Goal: Navigation & Orientation: Find specific page/section

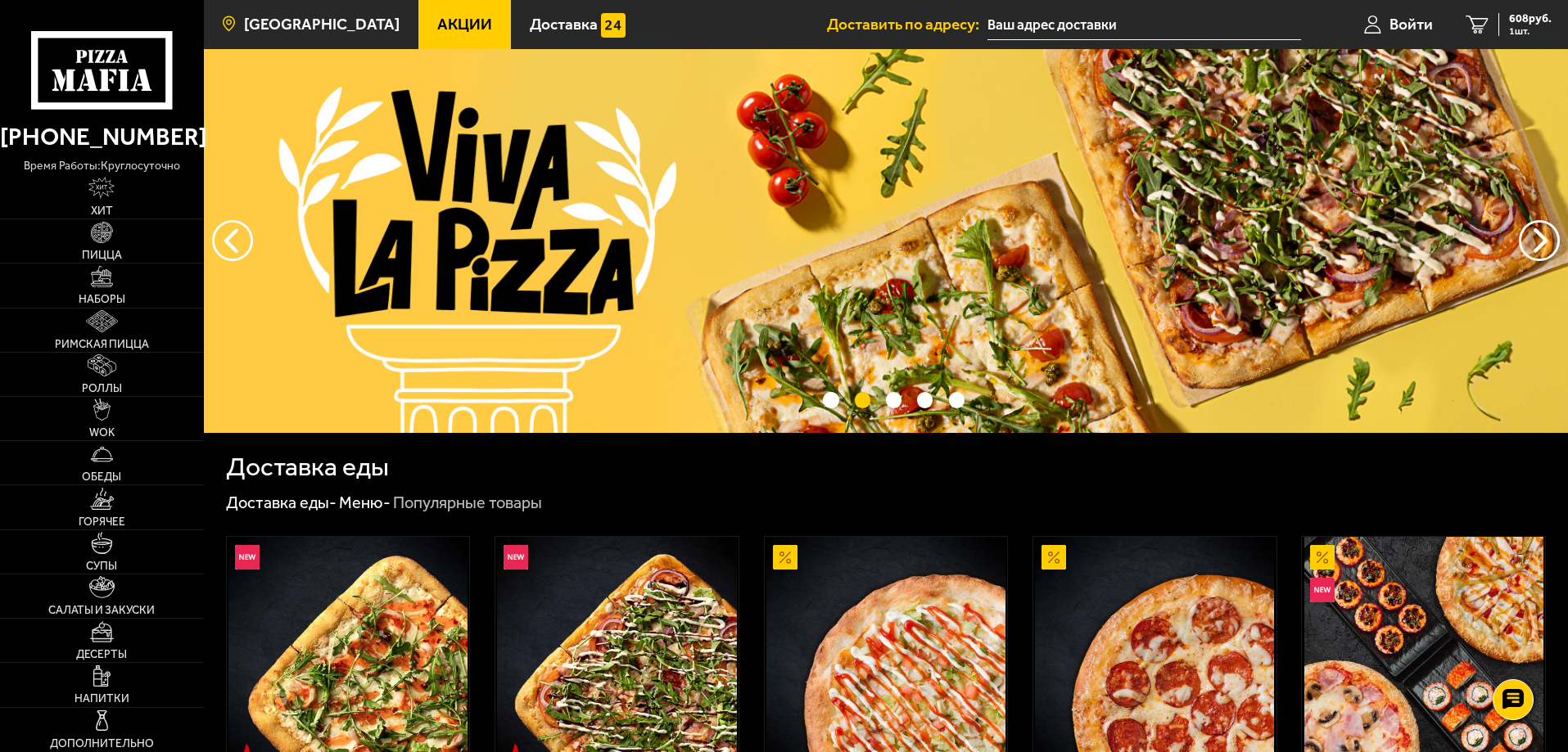
click at [336, 24] on span "[GEOGRAPHIC_DATA]" at bounding box center [321, 24] width 155 height 15
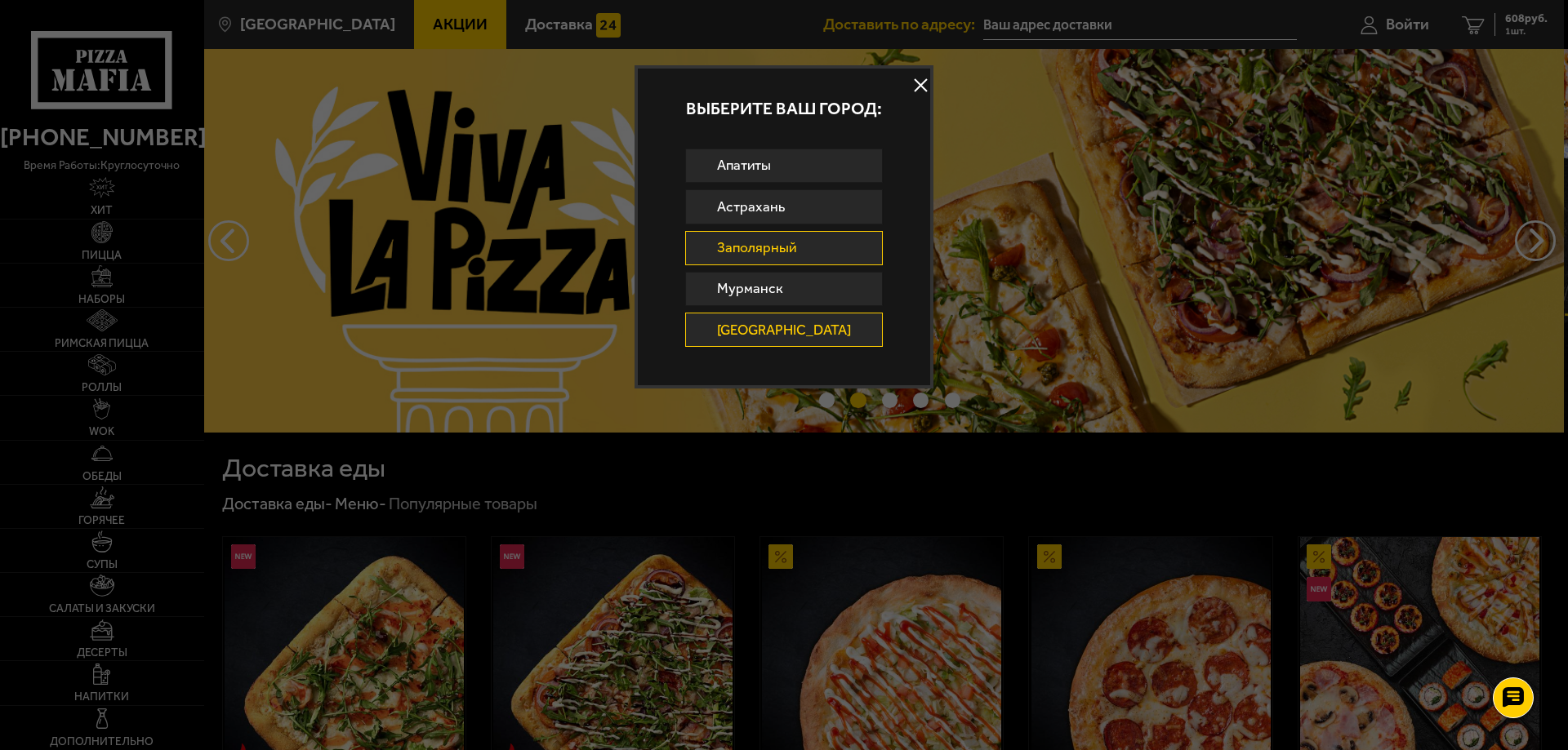
click at [760, 240] on link "Заполярный" at bounding box center [784, 248] width 199 height 34
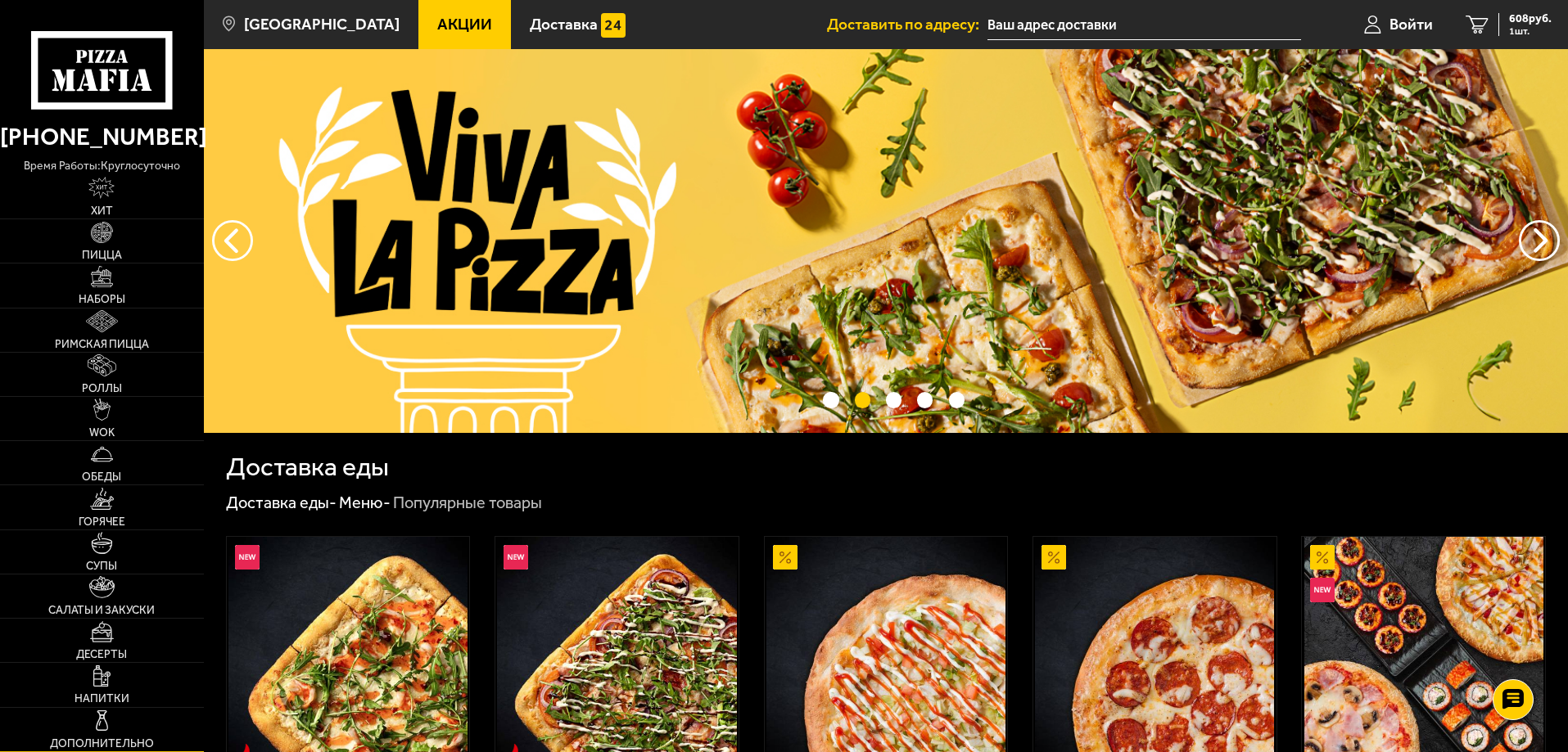
click at [105, 719] on img at bounding box center [102, 721] width 22 height 22
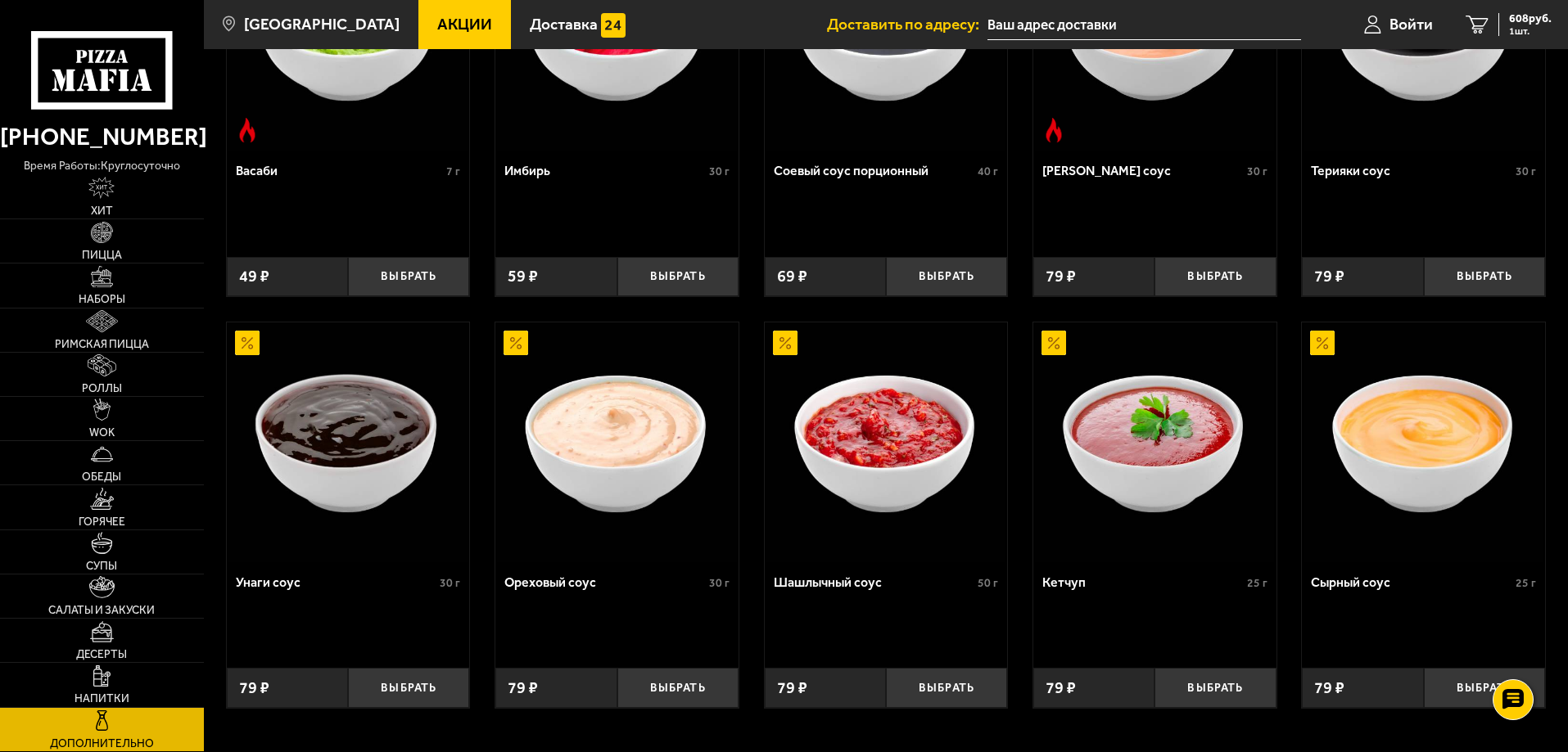
scroll to position [773, 0]
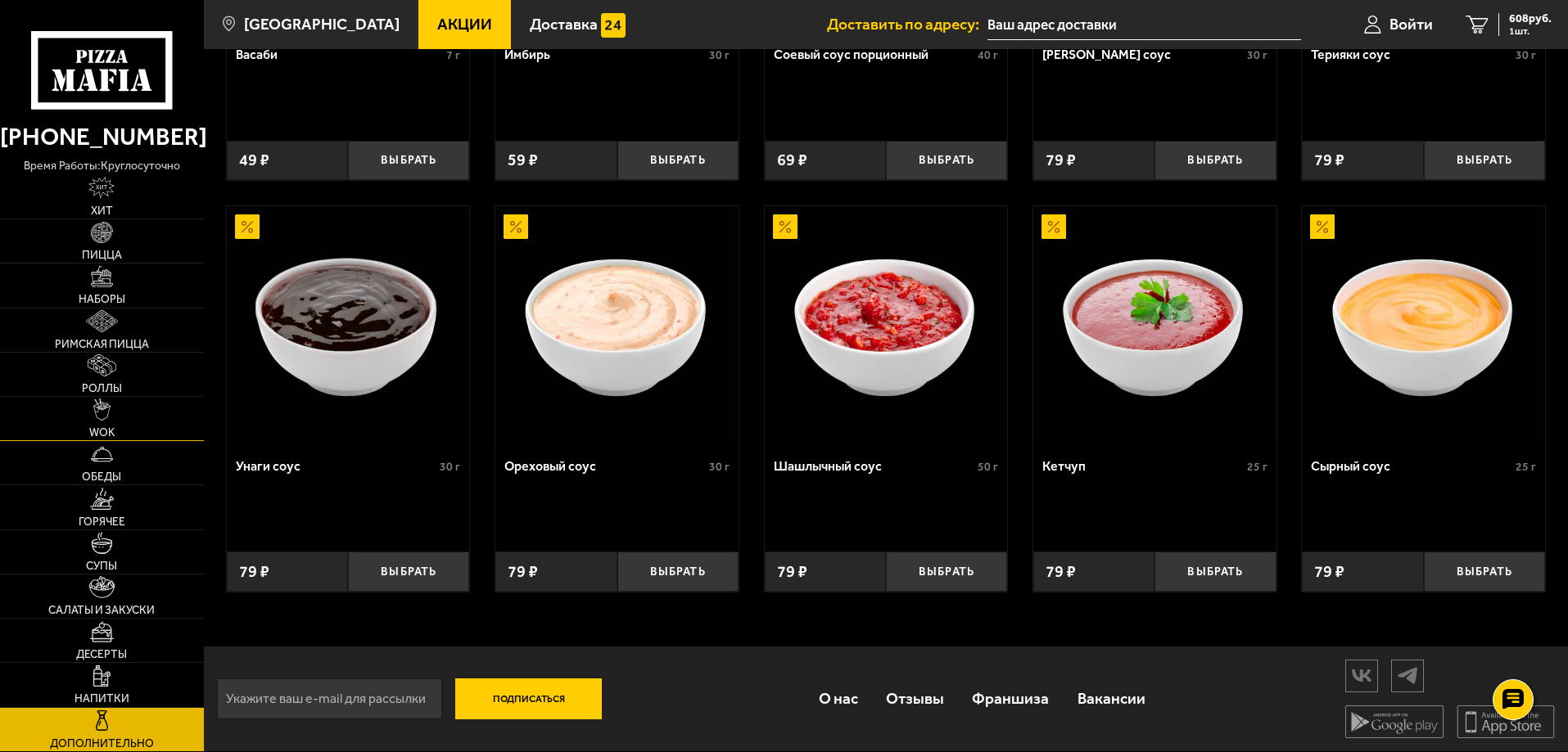
click at [111, 413] on link "WOK" at bounding box center [102, 418] width 204 height 43
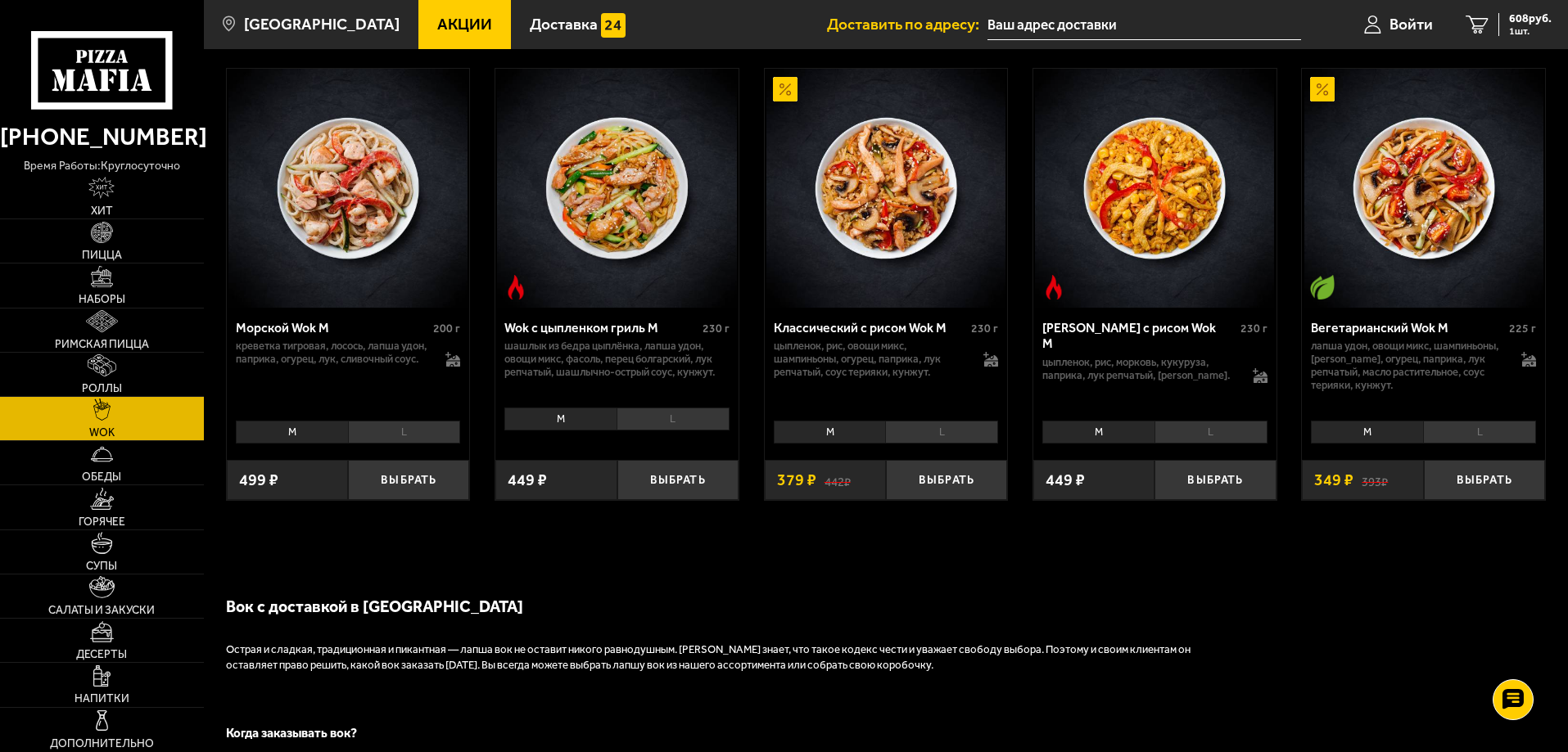
scroll to position [1064, 0]
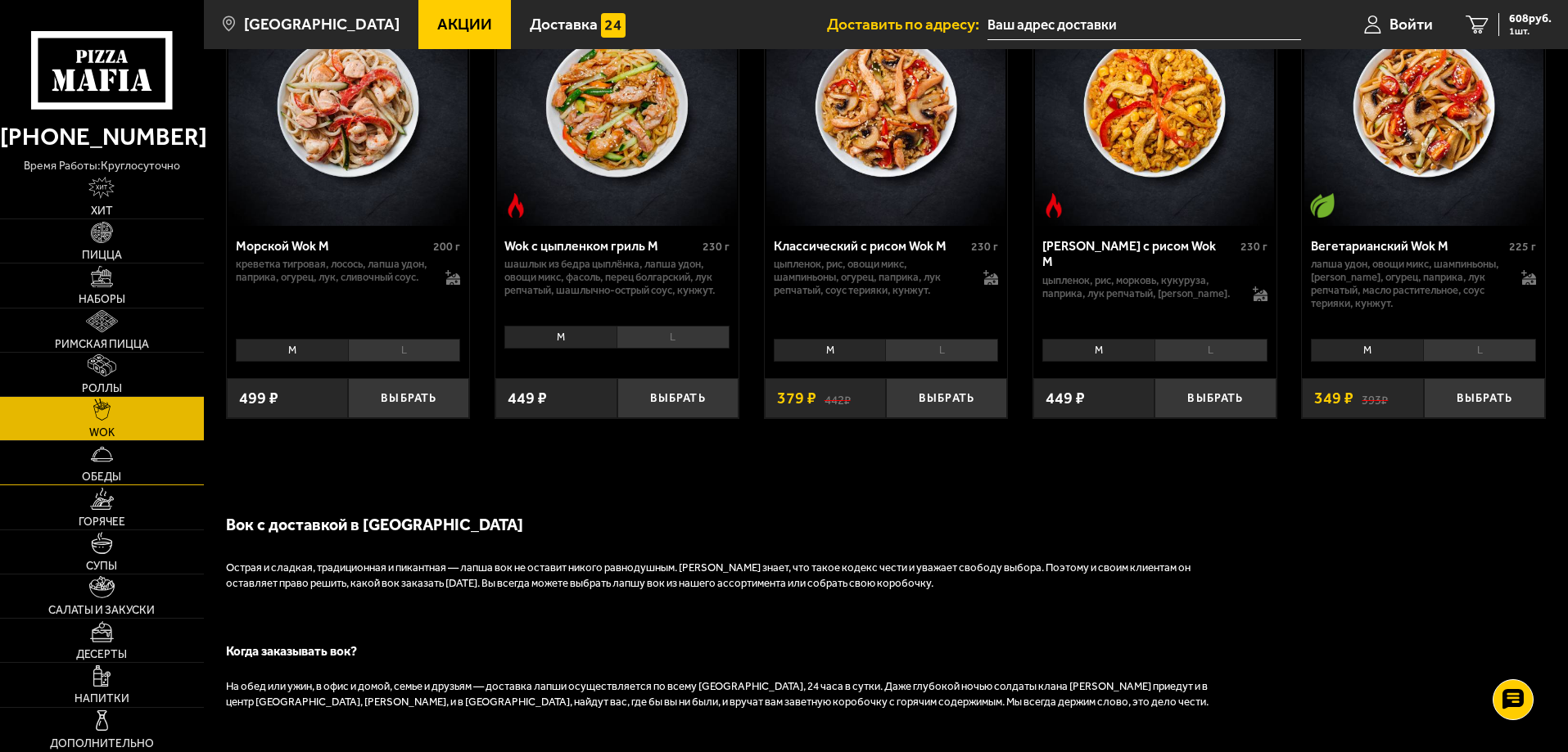
click at [108, 470] on link "Обеды" at bounding box center [102, 462] width 204 height 43
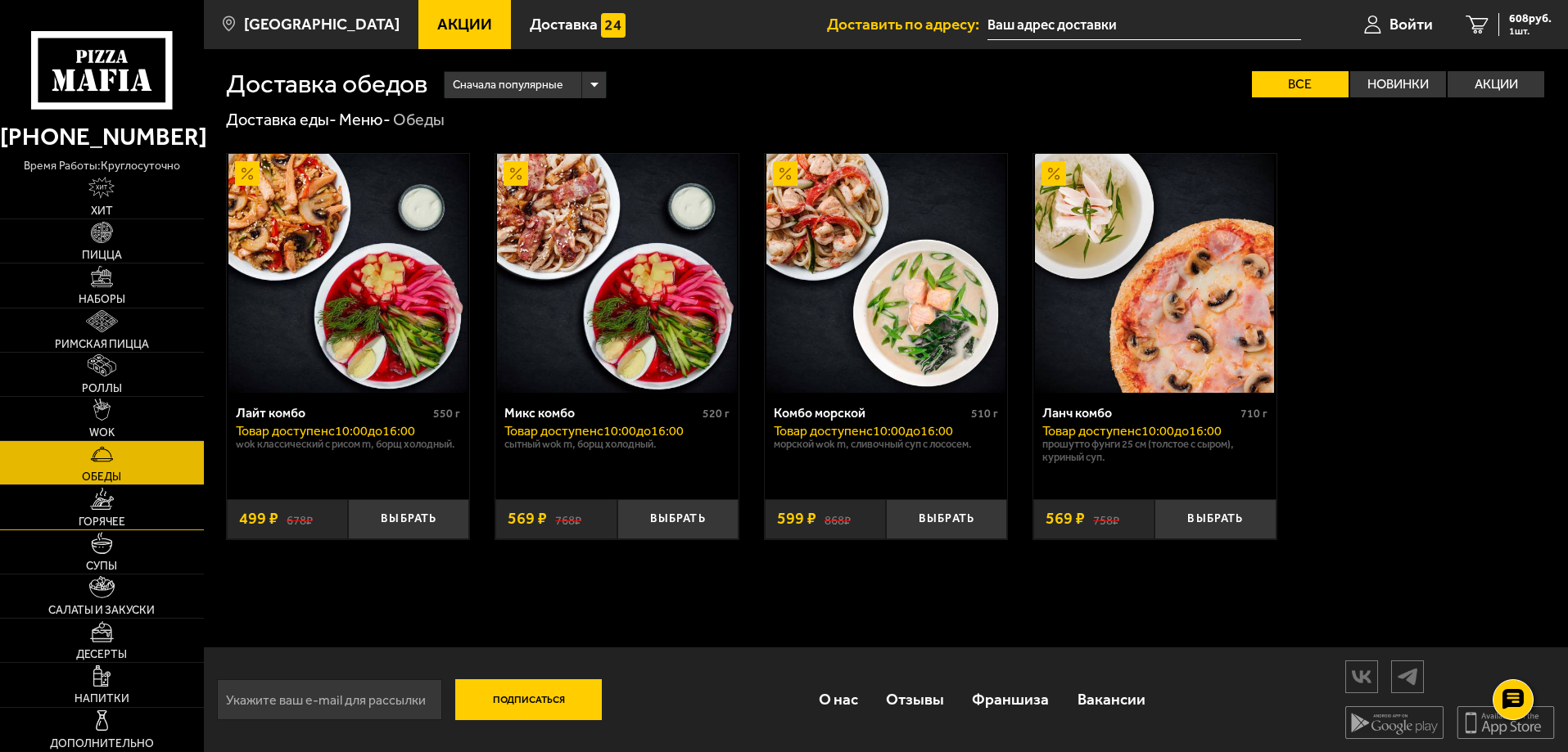
click at [110, 511] on link "Горячее" at bounding box center [102, 507] width 204 height 43
